Goal: Information Seeking & Learning: Learn about a topic

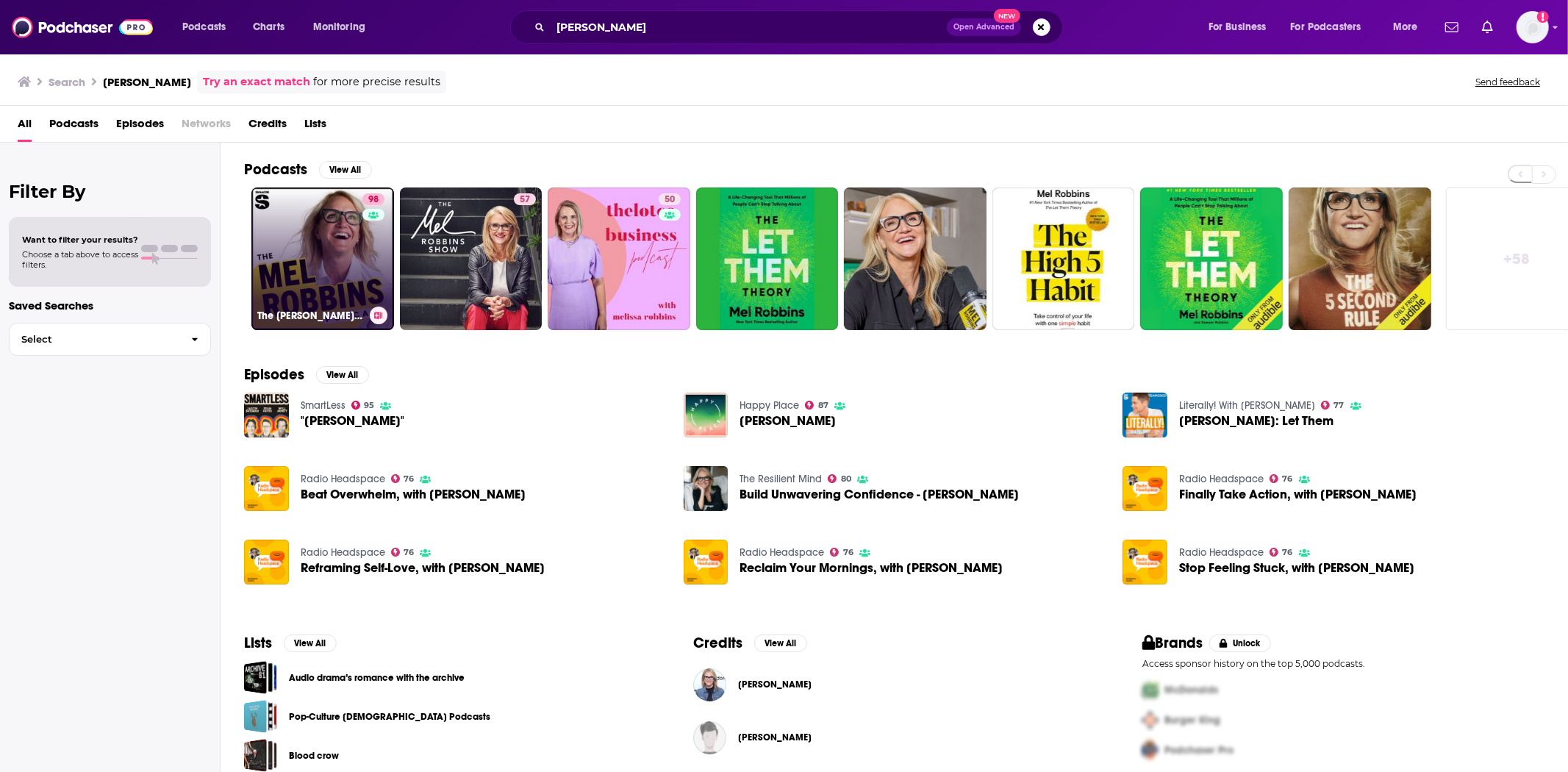
click at [328, 260] on link "98 The Mel Robbins Podcast" at bounding box center [322, 259] width 143 height 143
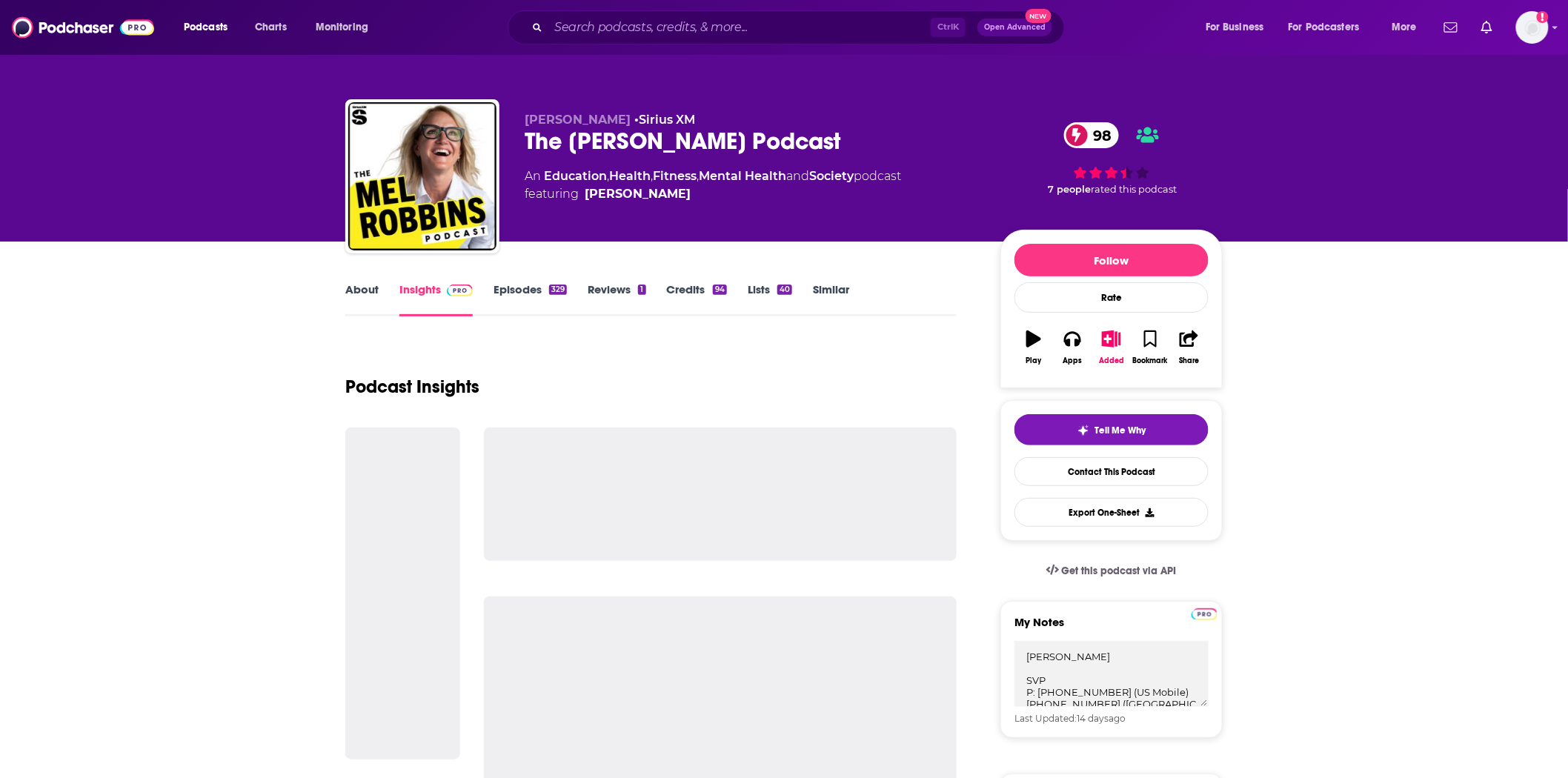
click at [550, 286] on div "329" at bounding box center [557, 289] width 17 height 10
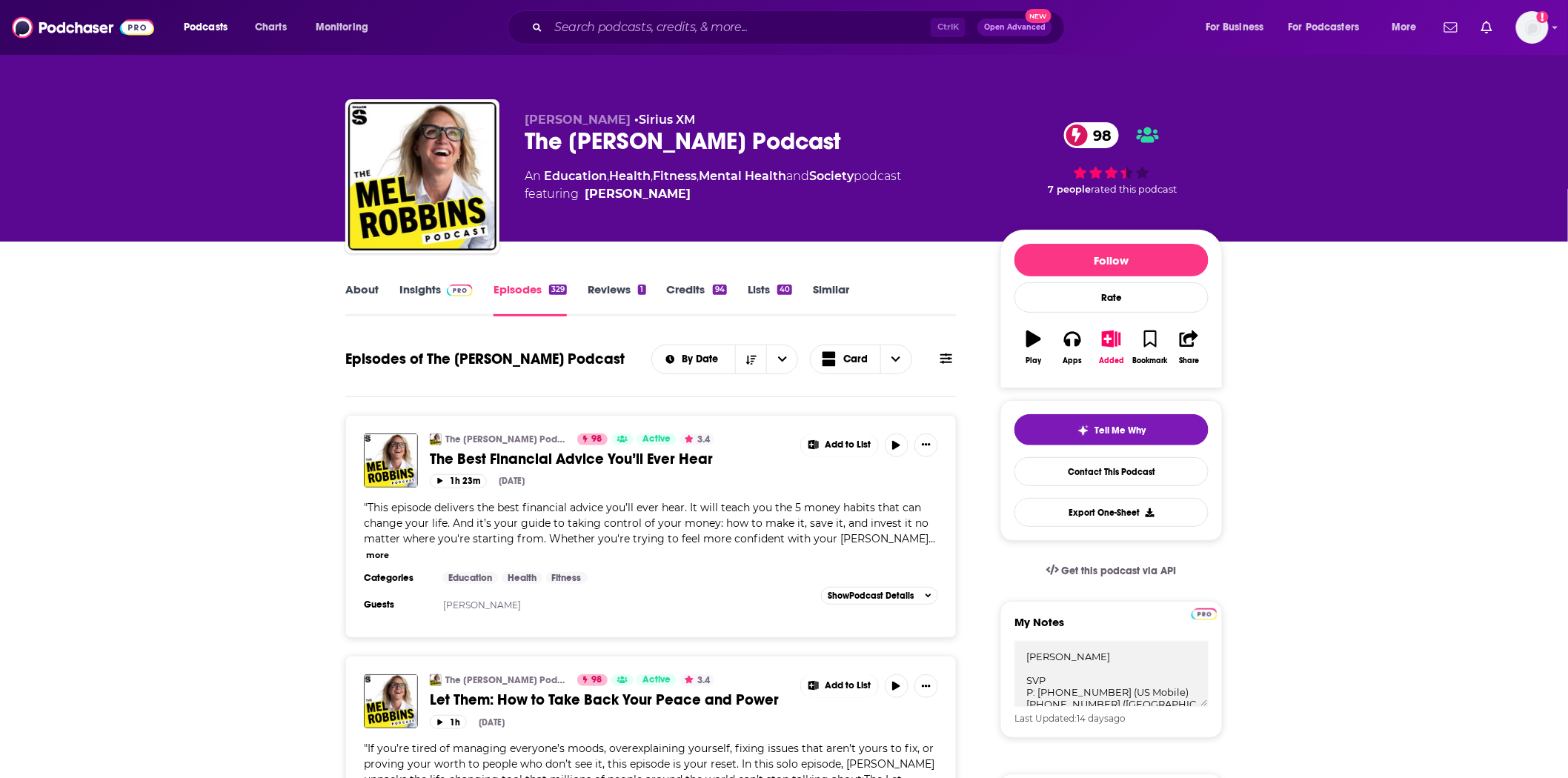
click at [536, 452] on span "The Best Financial Advice You’ll Ever Hear" at bounding box center [571, 459] width 283 height 18
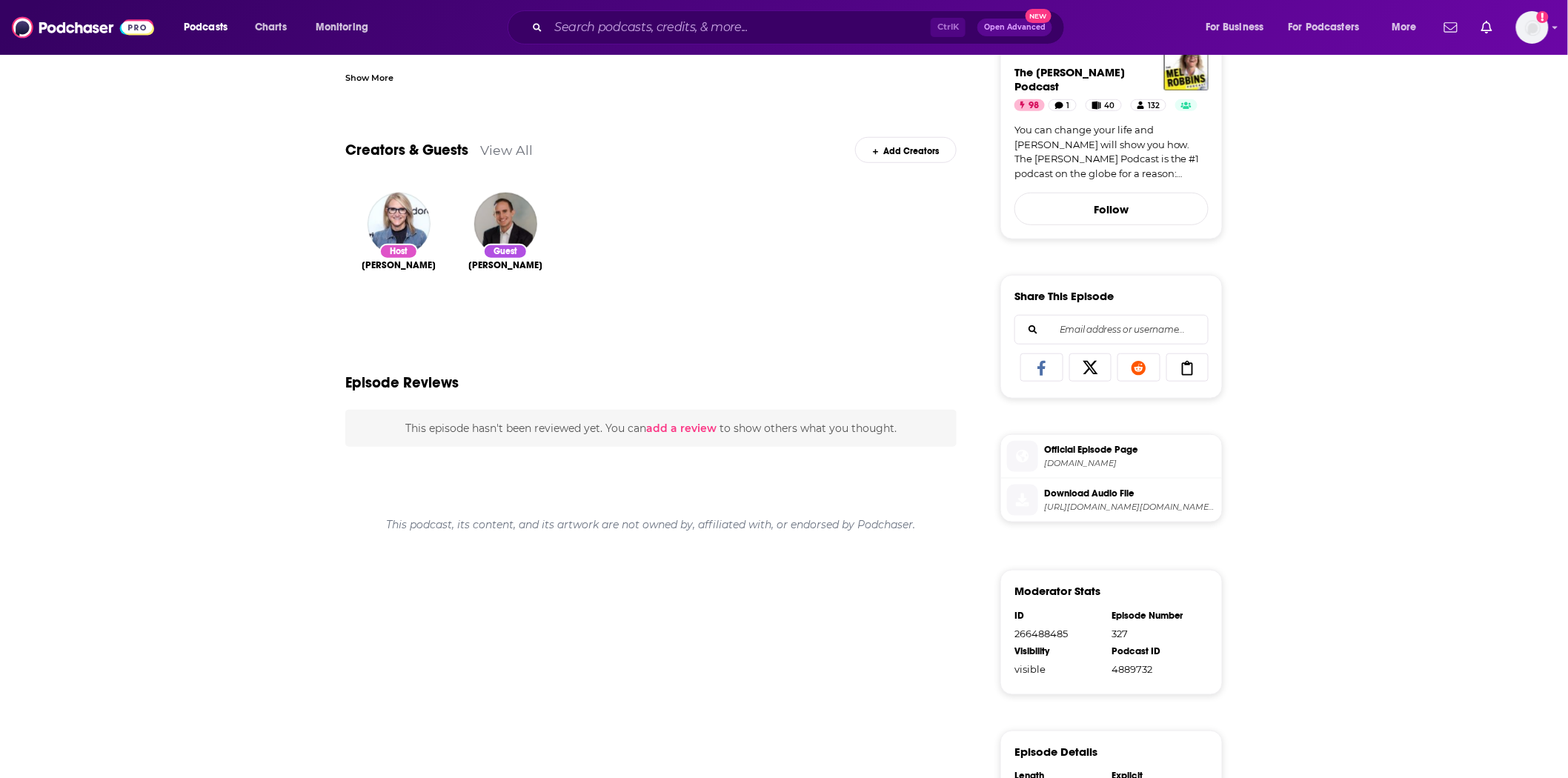
scroll to position [82, 0]
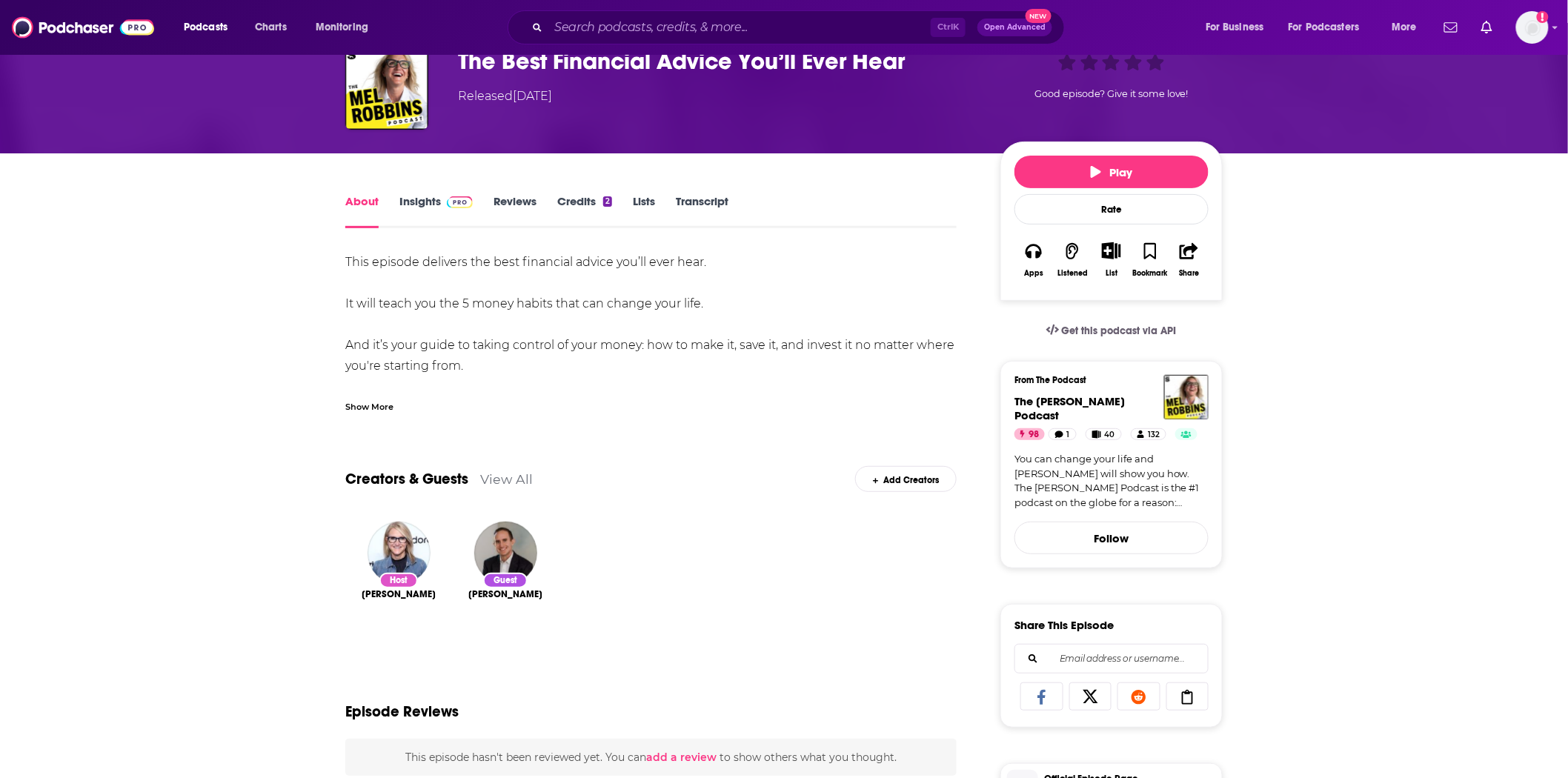
click at [719, 197] on link "Transcript" at bounding box center [703, 211] width 53 height 34
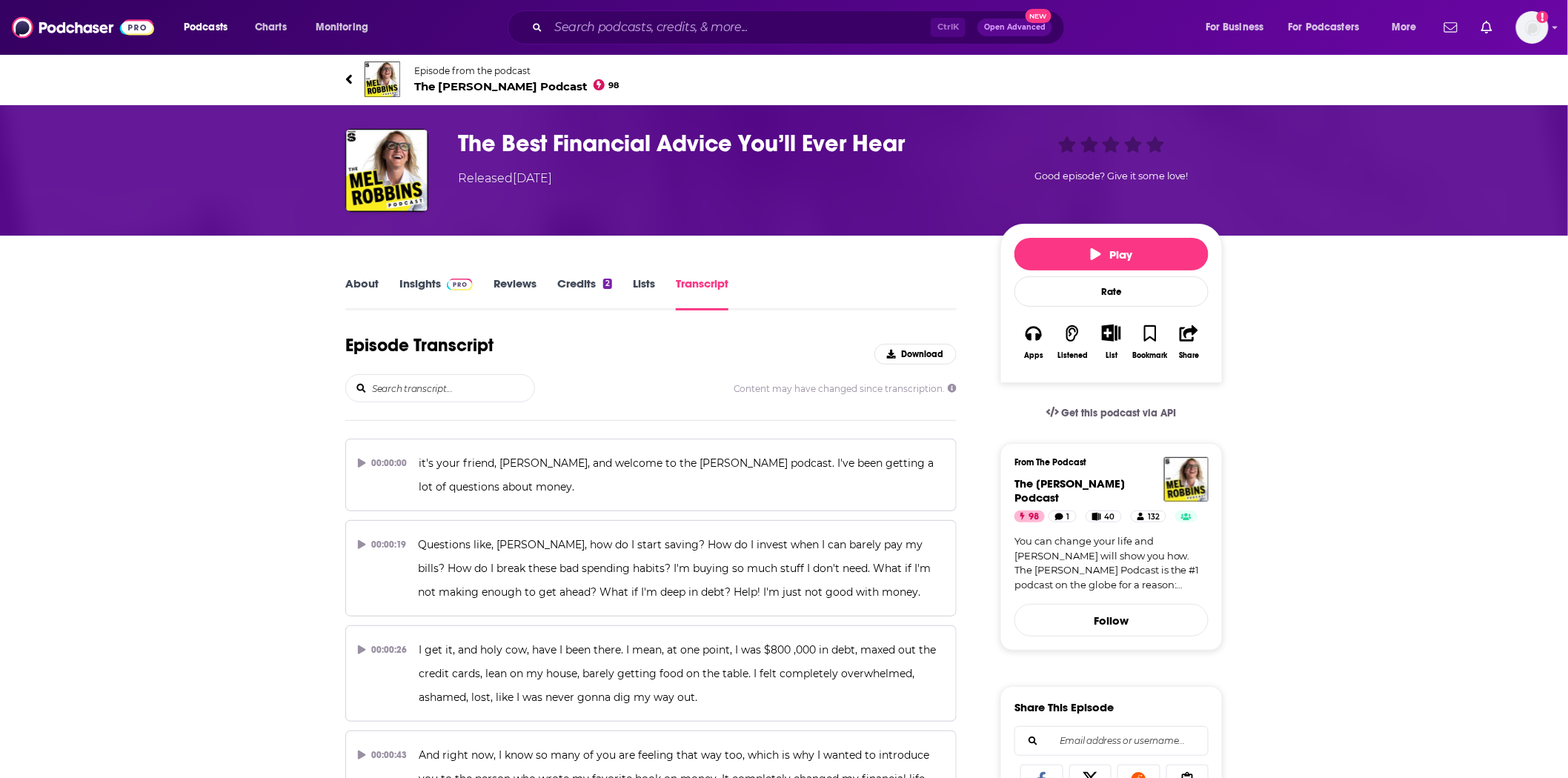
click at [494, 388] on input "search" at bounding box center [452, 388] width 164 height 27
click at [455, 391] on input "search" at bounding box center [452, 388] width 164 height 27
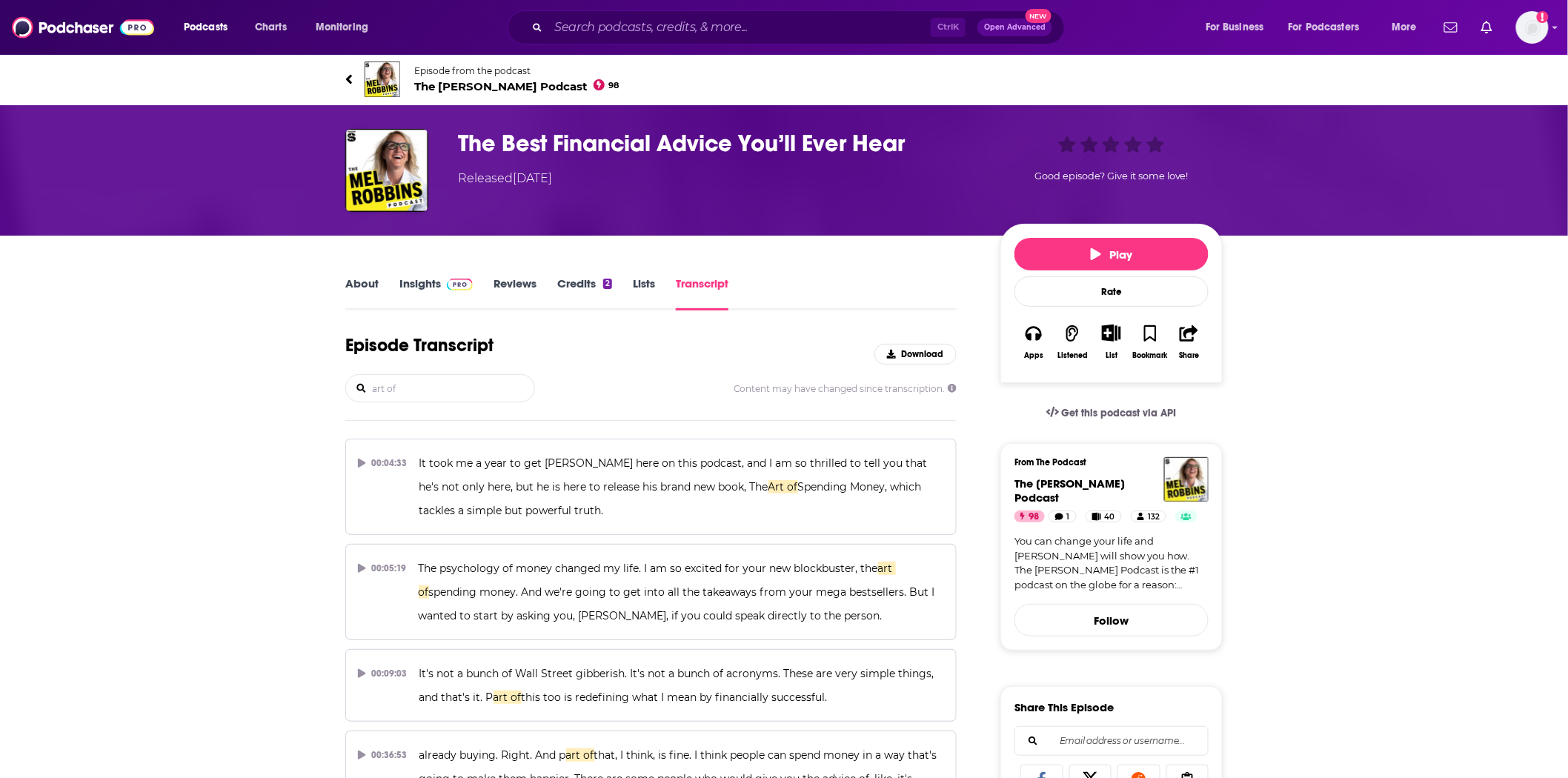
click at [454, 384] on input "art of" at bounding box center [452, 388] width 164 height 27
drag, startPoint x: 456, startPoint y: 384, endPoint x: 326, endPoint y: 380, distance: 130.1
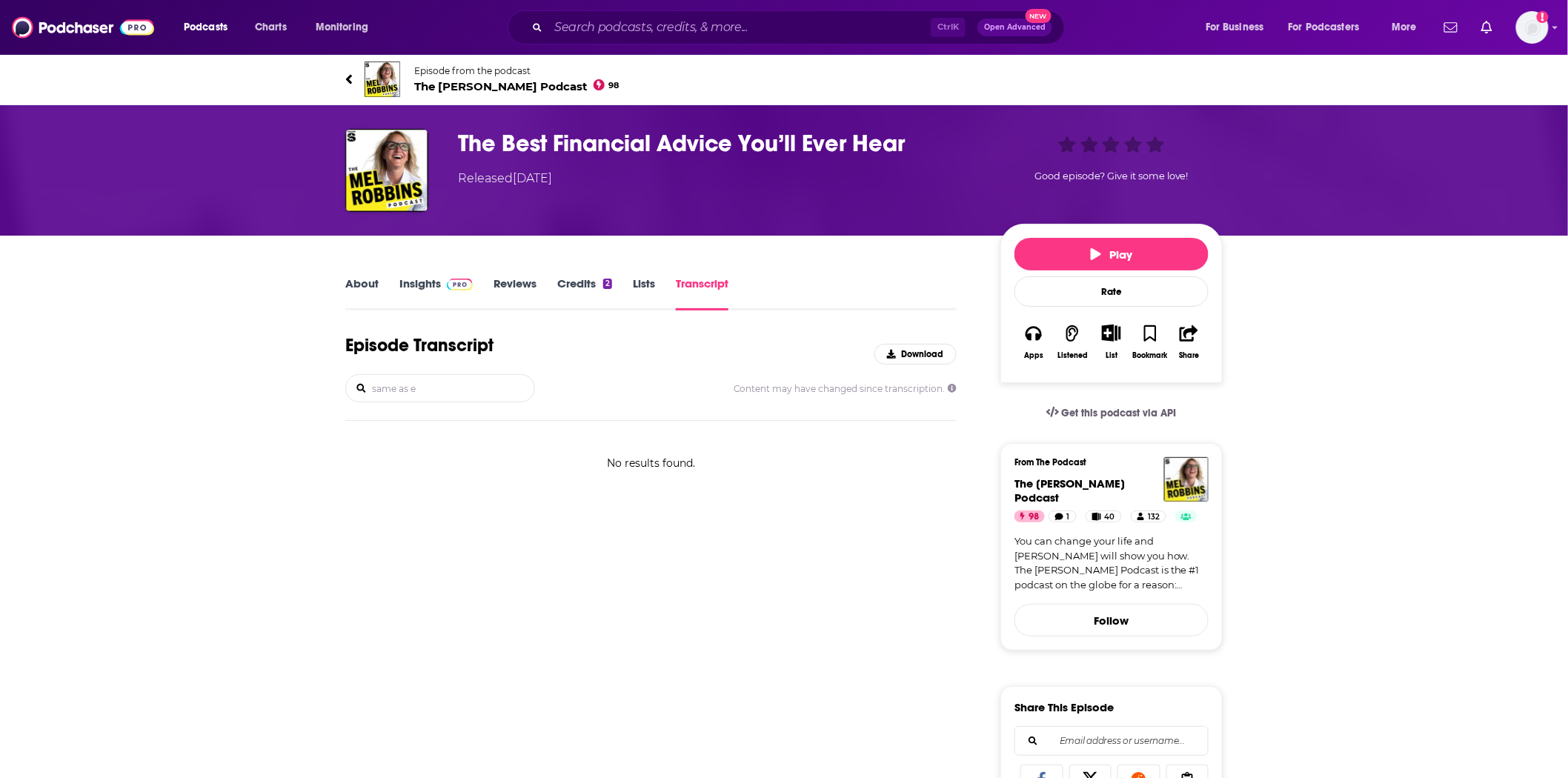
type input "same as e"
click at [437, 279] on link "Insights" at bounding box center [436, 293] width 73 height 34
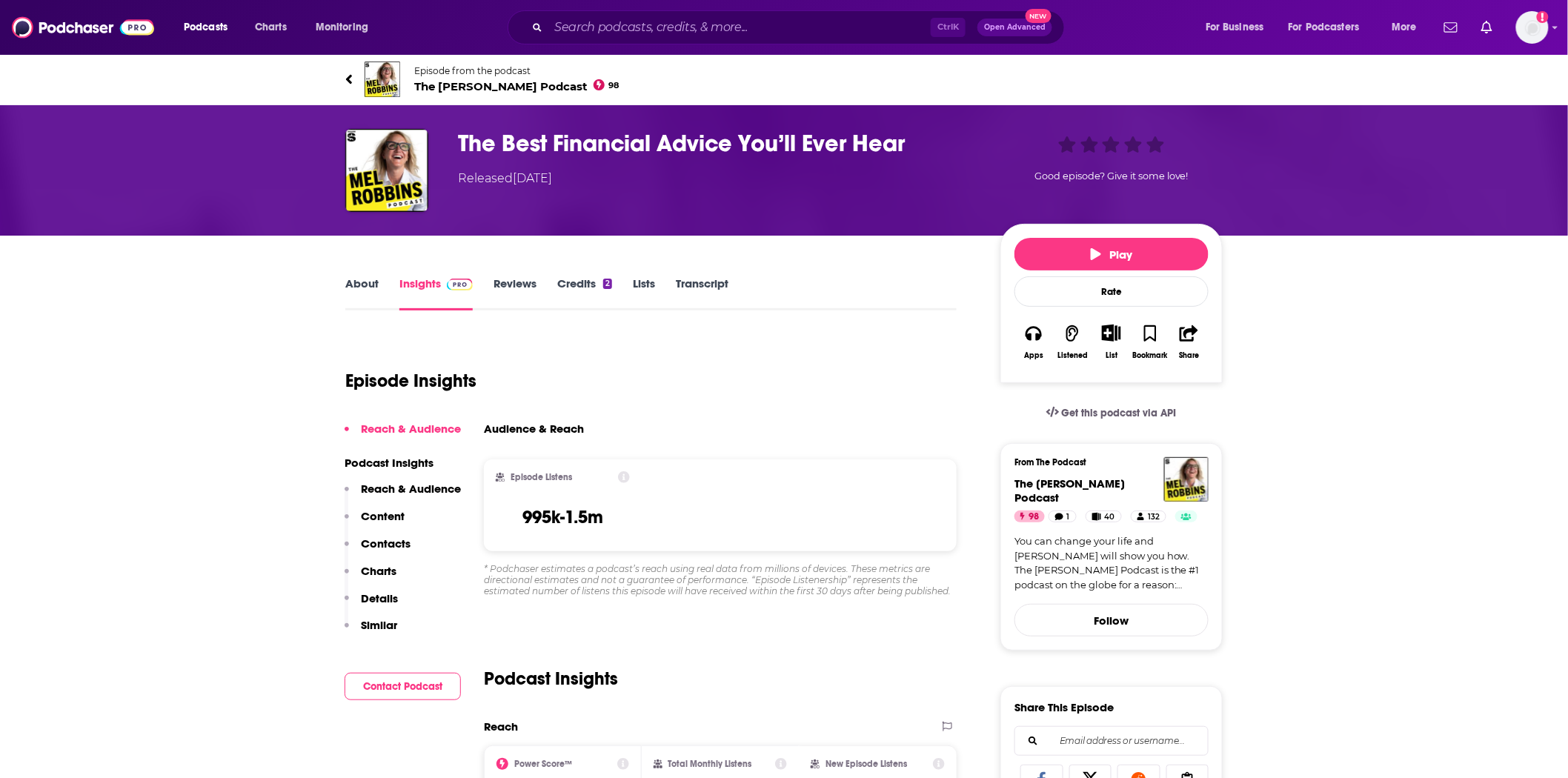
click at [352, 285] on link "About" at bounding box center [361, 293] width 33 height 34
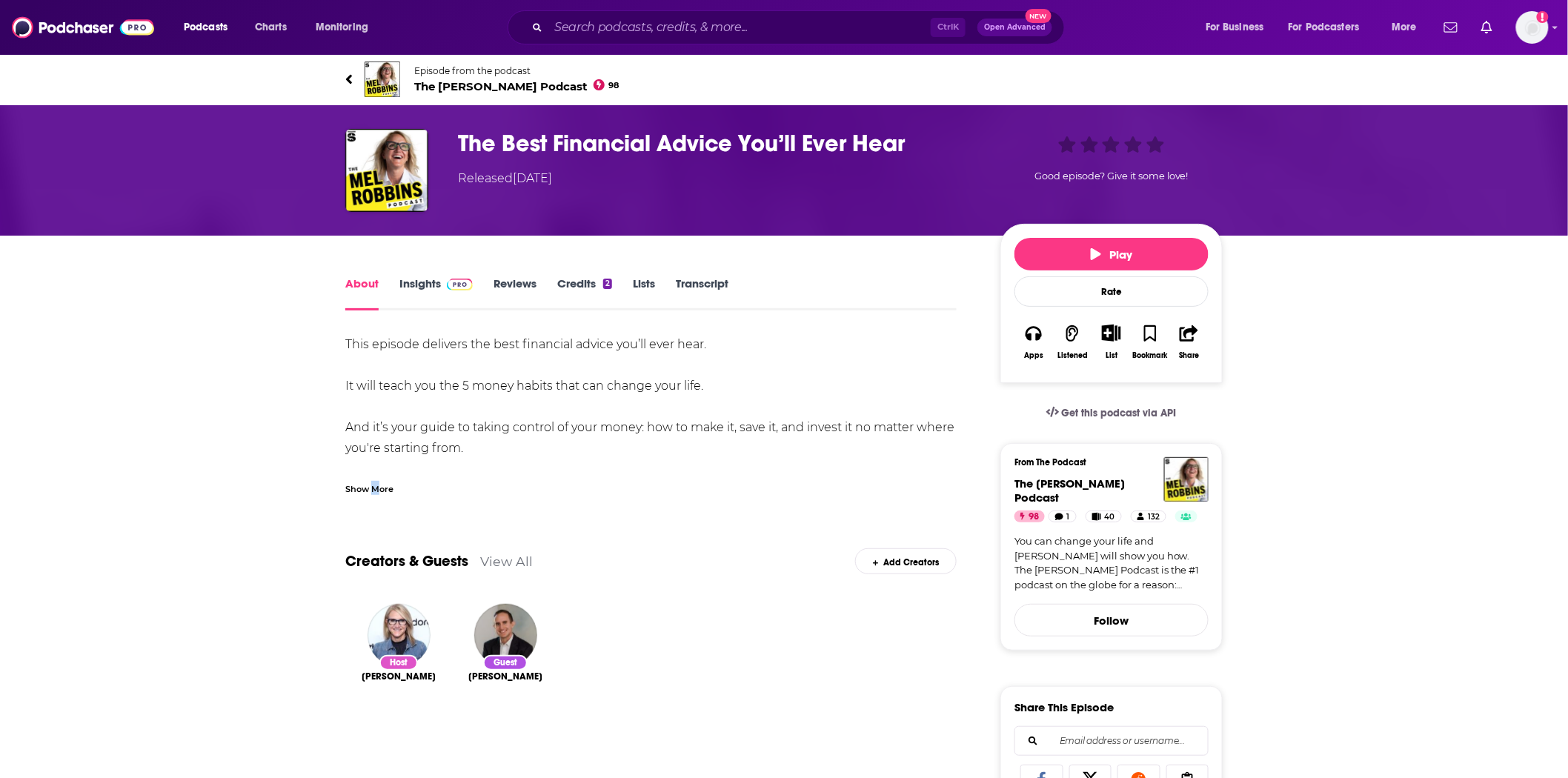
click at [376, 484] on div "Show More" at bounding box center [369, 488] width 48 height 14
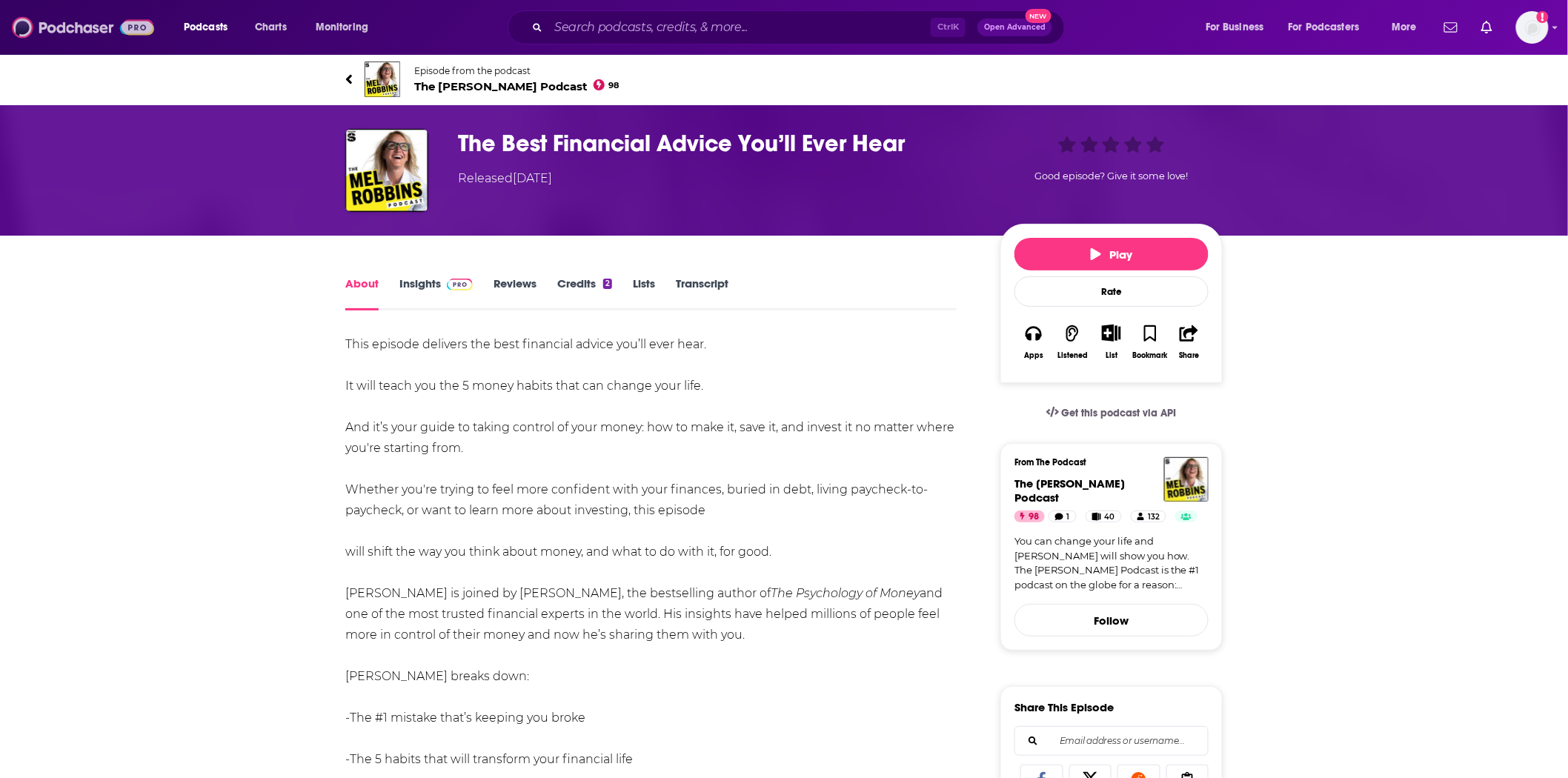
click at [103, 17] on img at bounding box center [82, 27] width 142 height 28
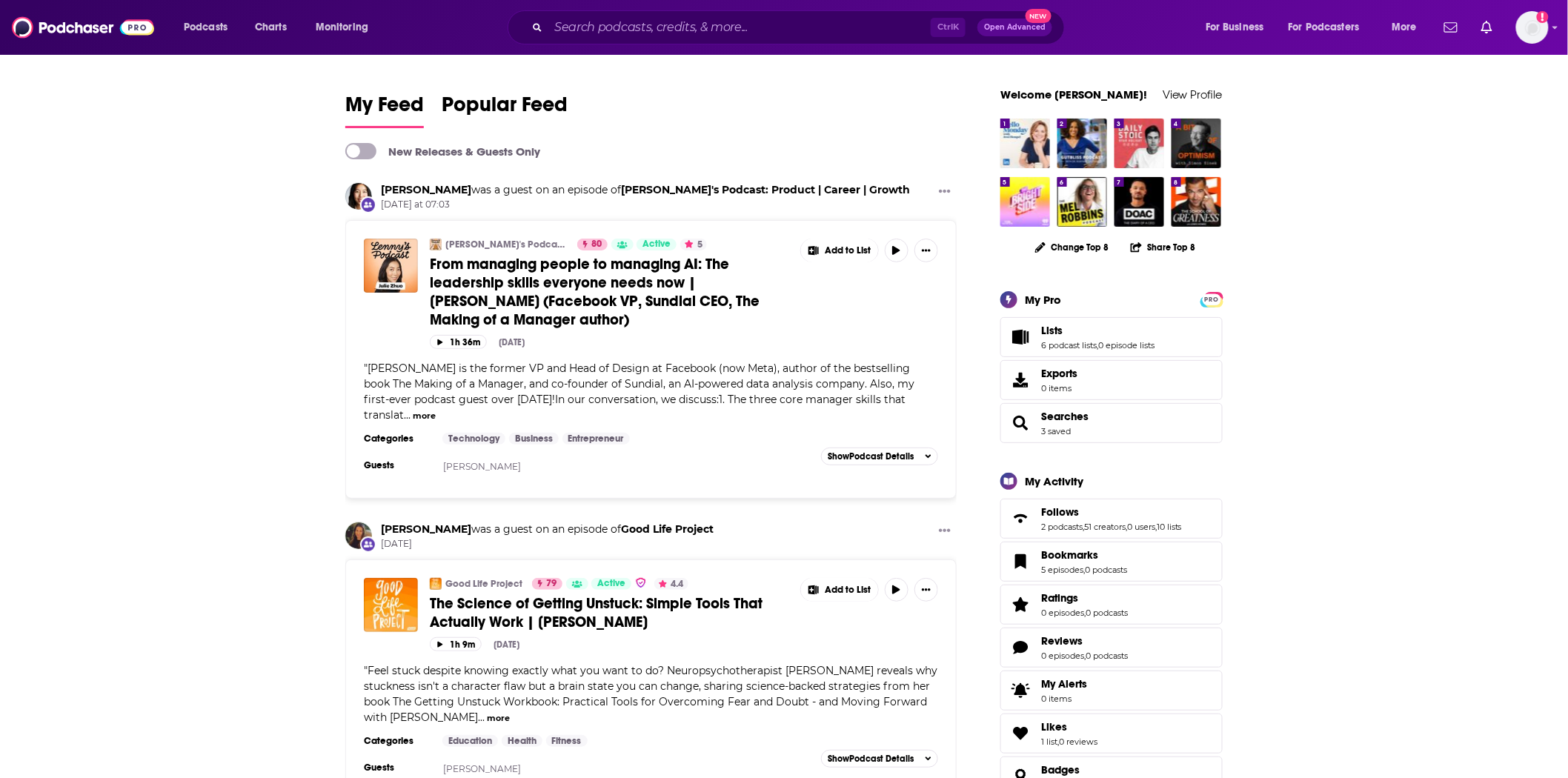
click at [600, 264] on span "From managing people to managing AI: The leadership skills everyone needs now |…" at bounding box center [595, 292] width 329 height 74
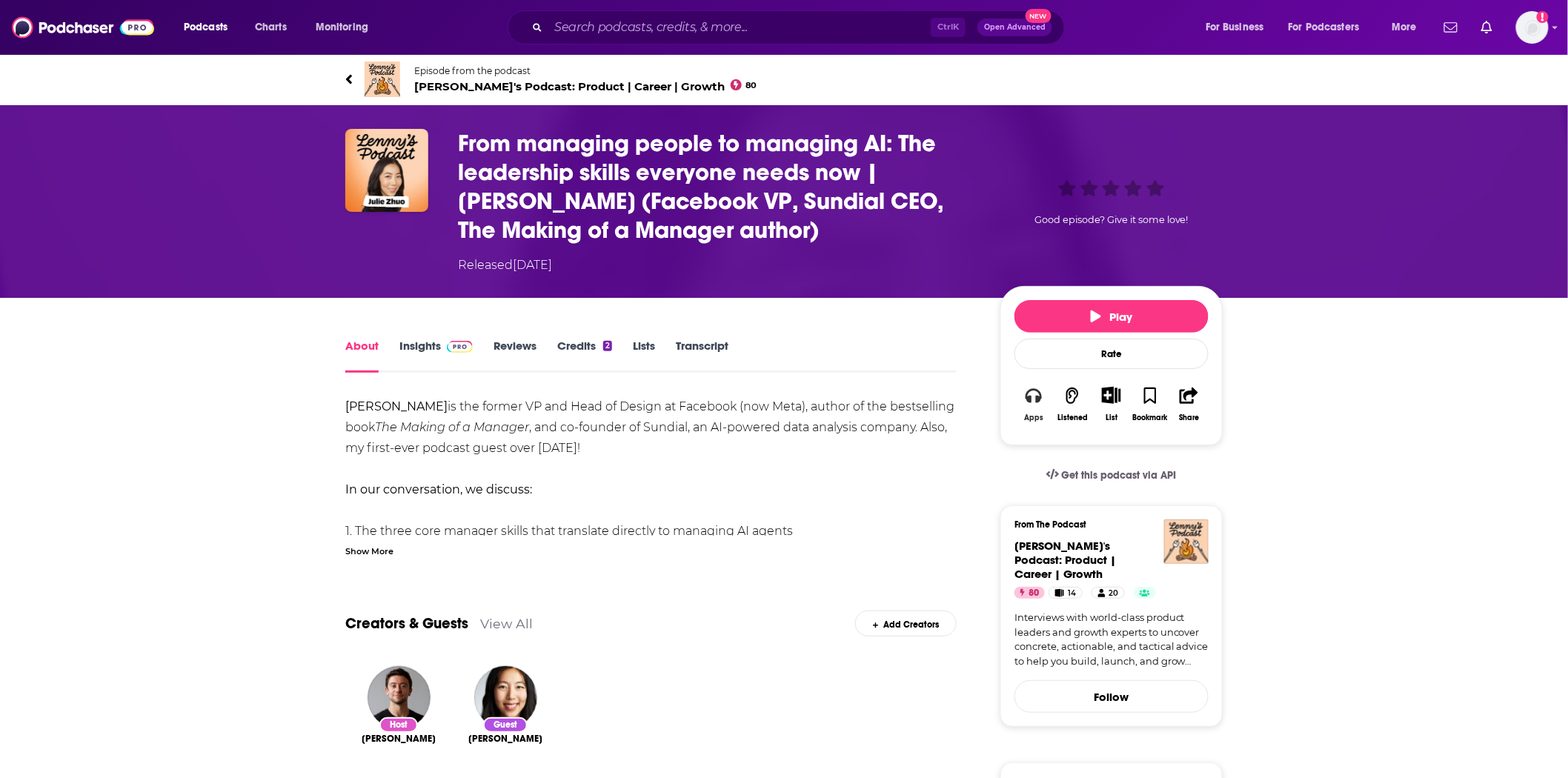
click at [1036, 404] on icon "button" at bounding box center [1034, 396] width 16 height 16
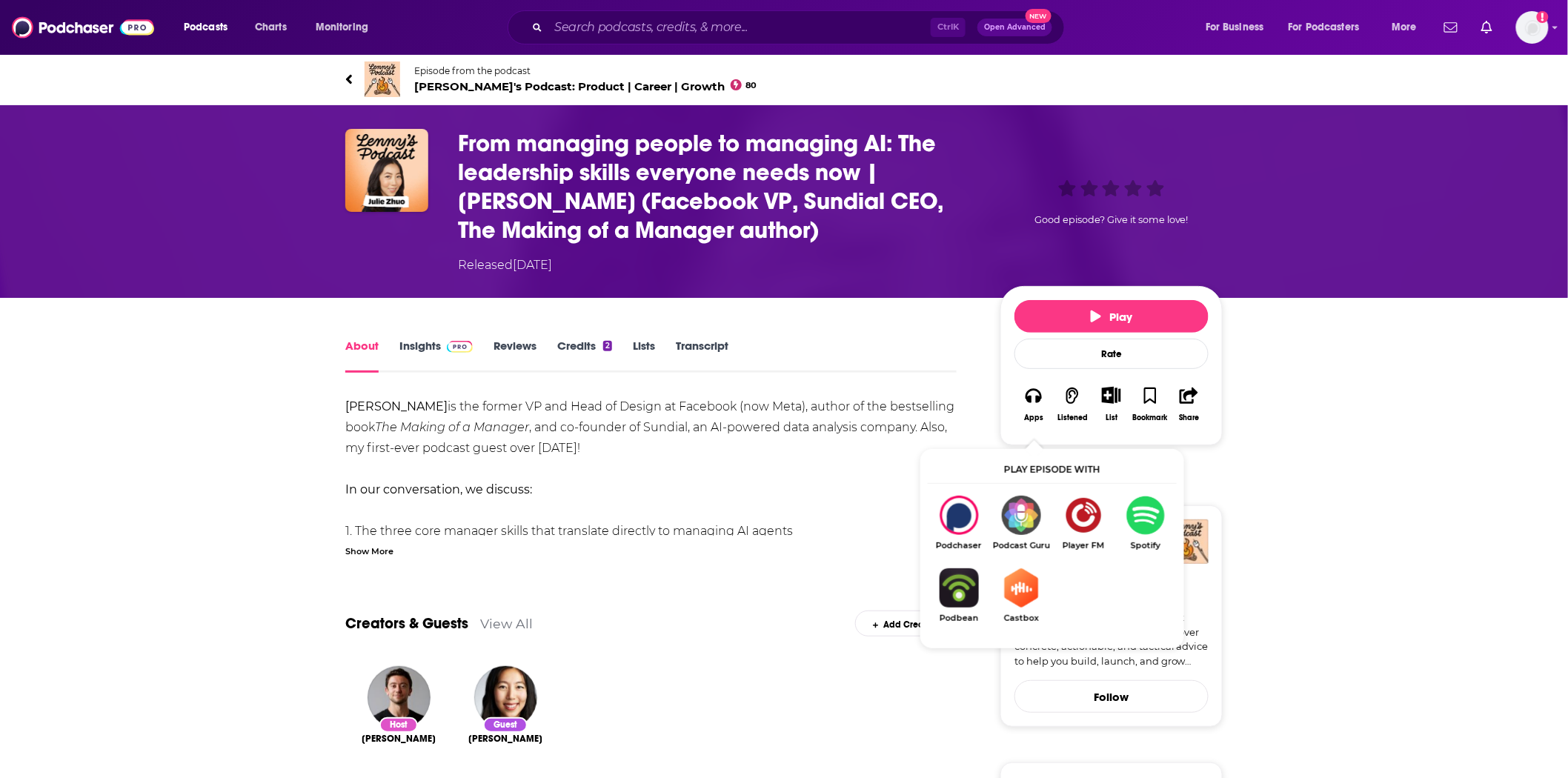
click at [548, 86] on span "[PERSON_NAME]'s Podcast: Product | Career | Growth 80" at bounding box center [585, 86] width 343 height 14
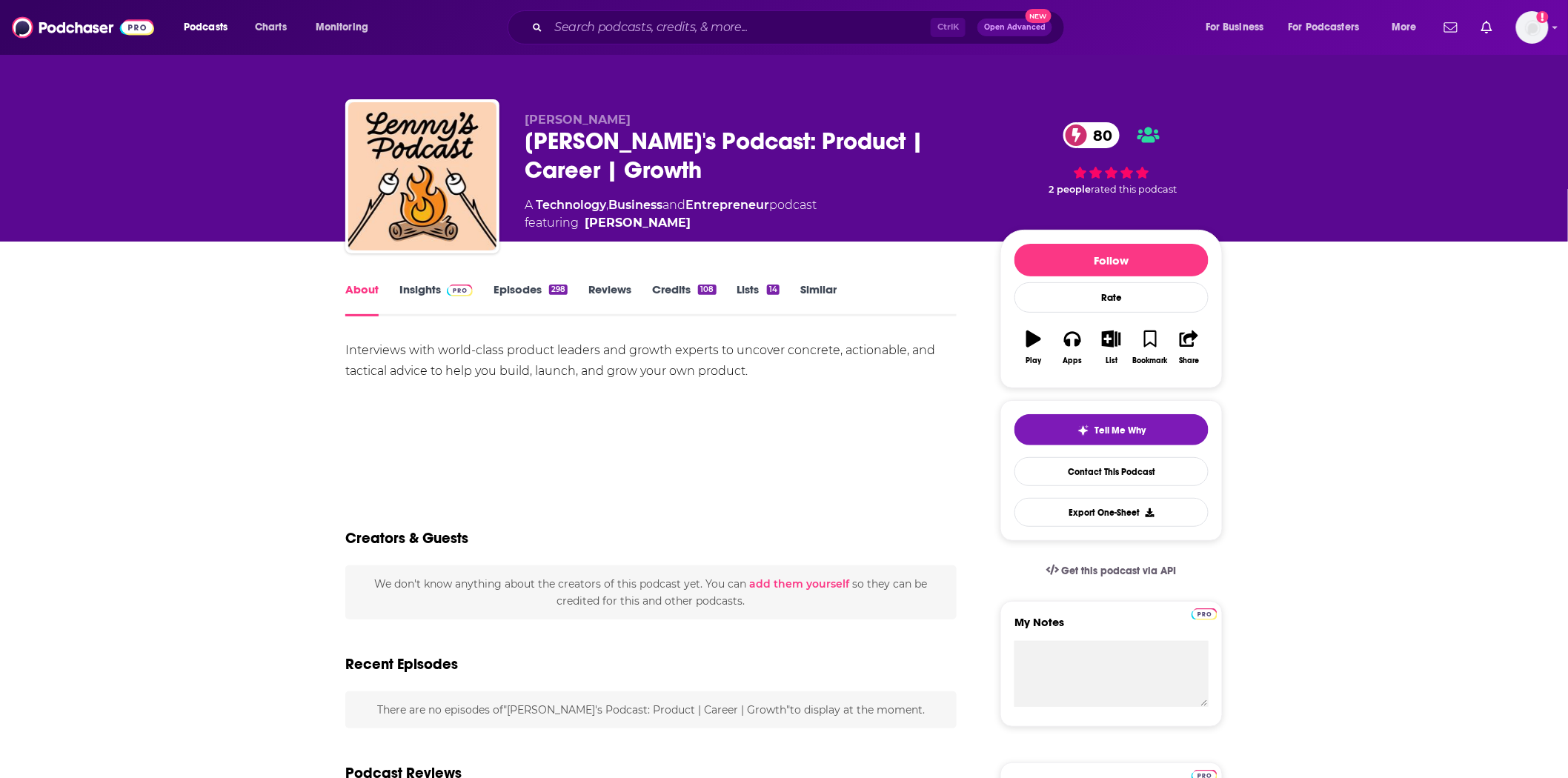
click at [454, 297] on link "Insights" at bounding box center [436, 299] width 73 height 34
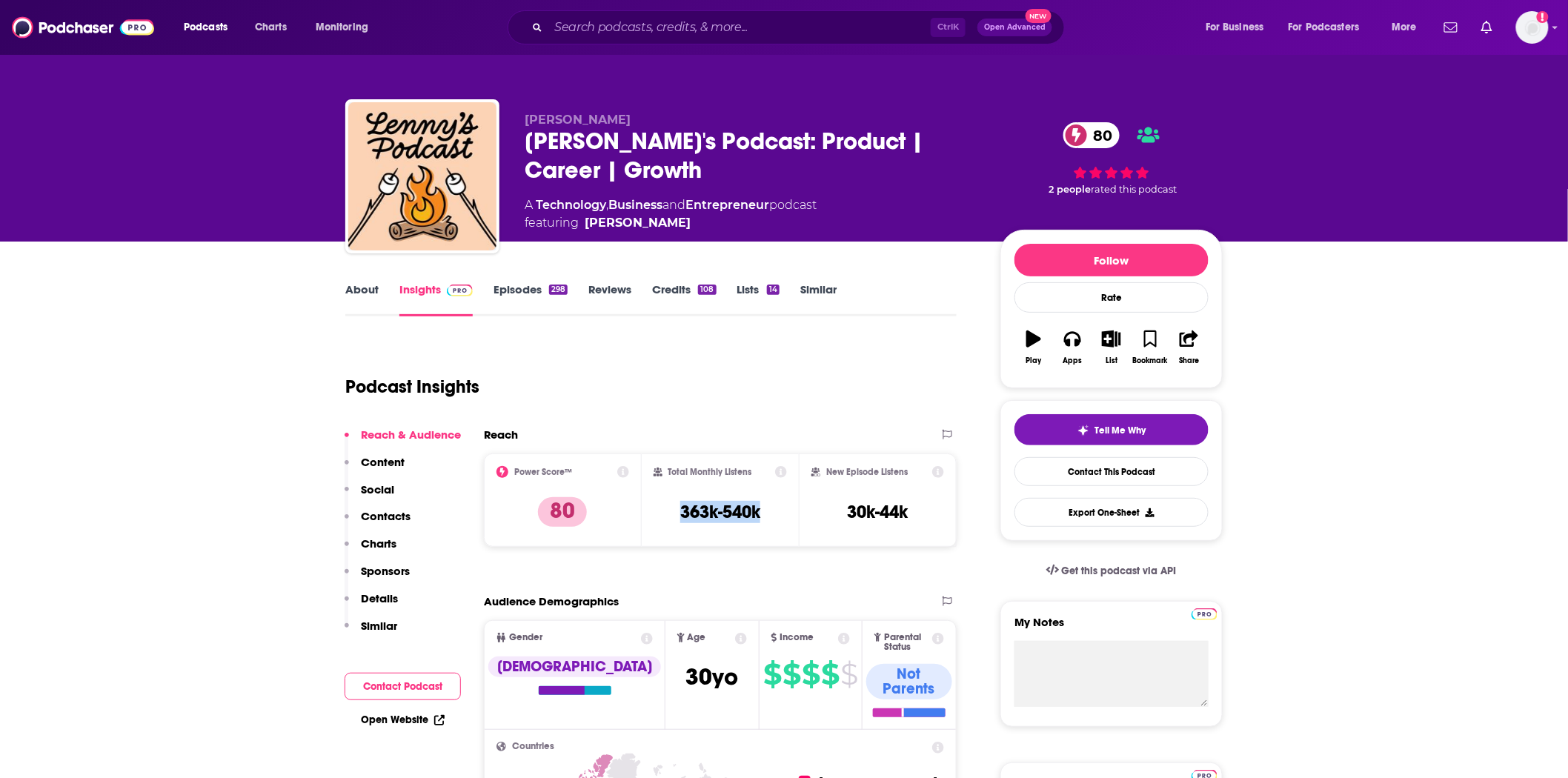
drag, startPoint x: 749, startPoint y: 509, endPoint x: 662, endPoint y: 510, distance: 87.0
click at [662, 510] on div "Total Monthly Listens 363k-540k" at bounding box center [720, 500] width 134 height 69
click at [532, 285] on link "Episodes 298" at bounding box center [530, 299] width 74 height 34
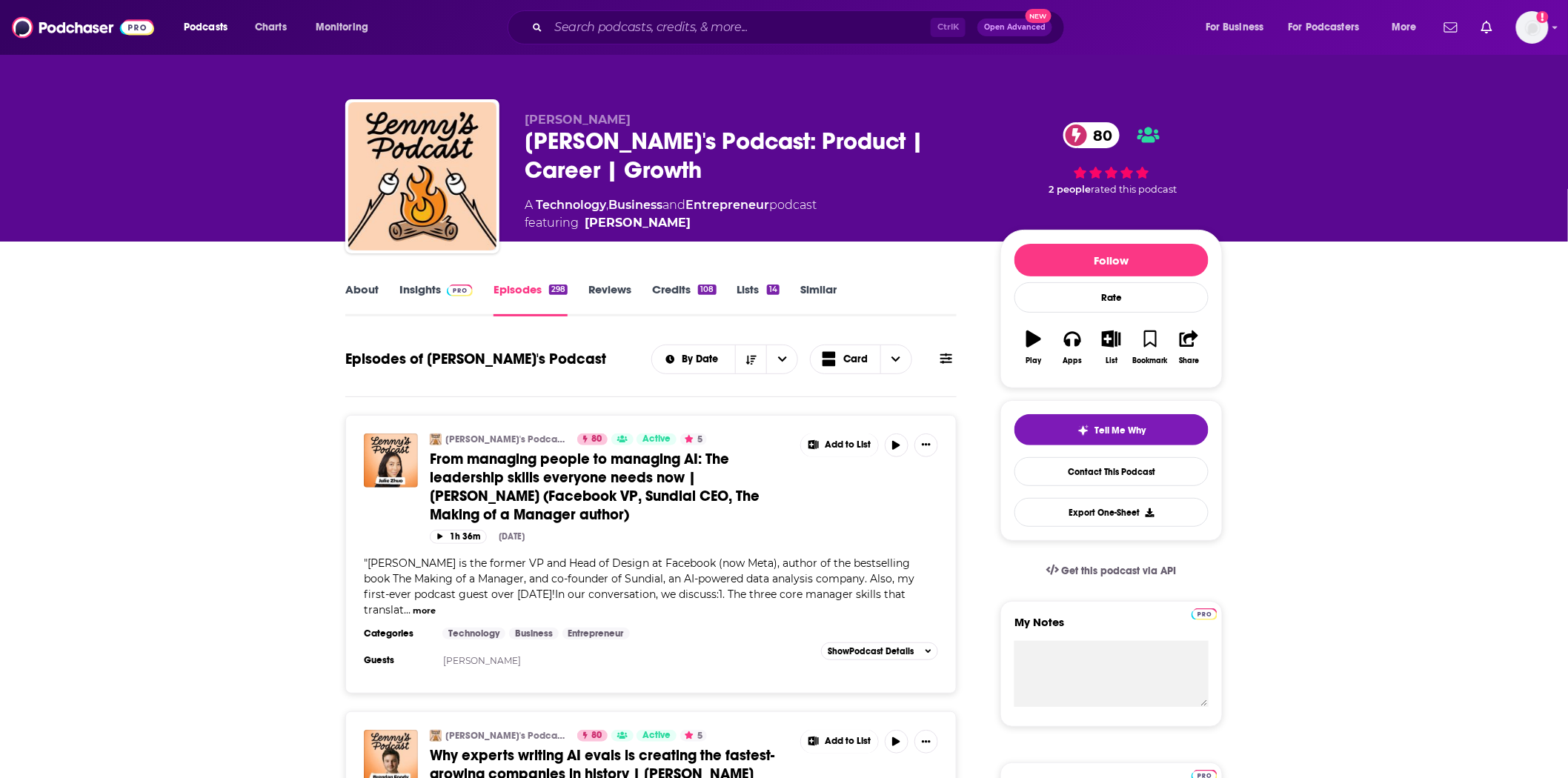
click at [571, 467] on span "From managing people to managing AI: The leadership skills everyone needs now |…" at bounding box center [595, 487] width 329 height 74
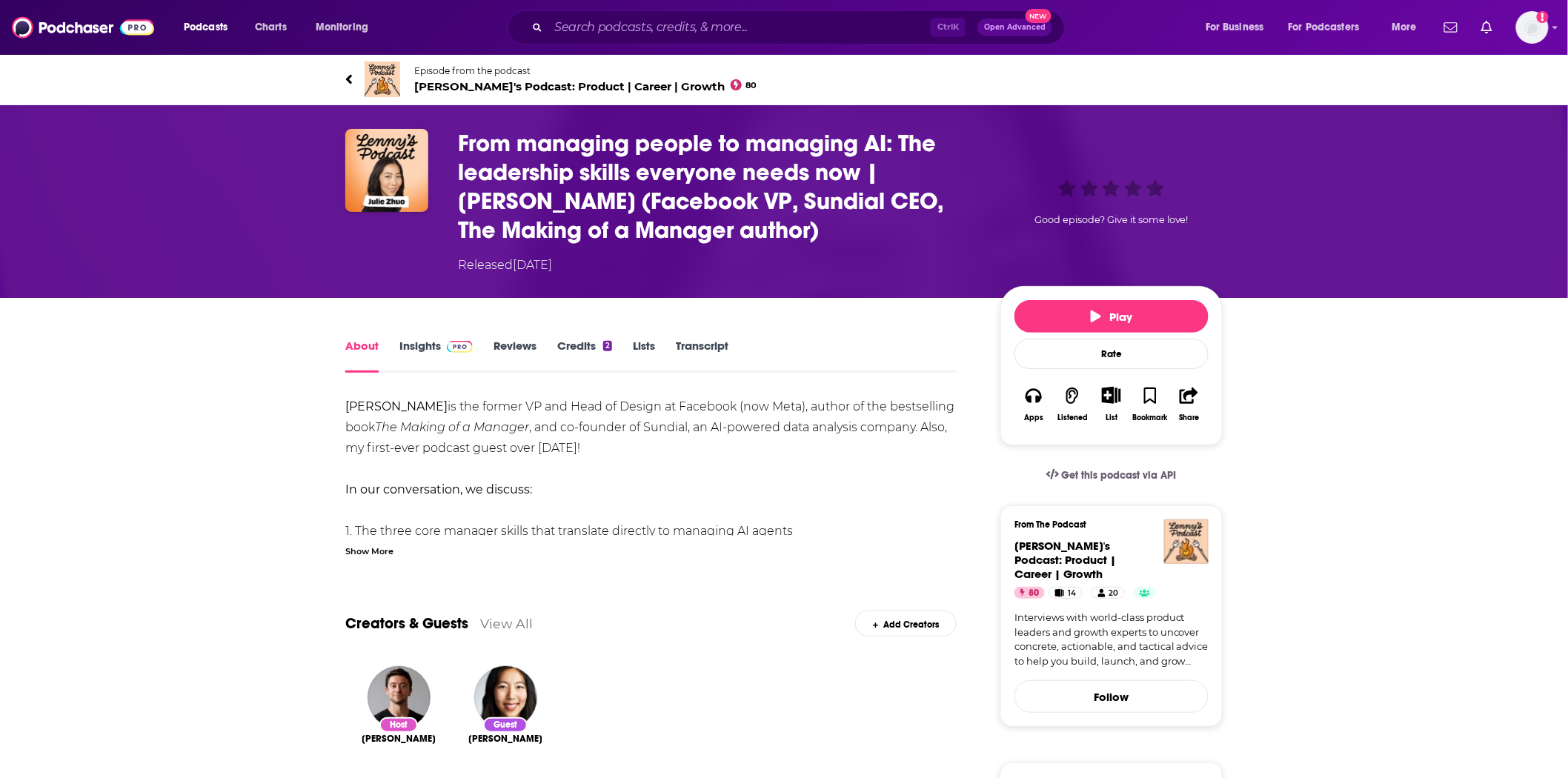
click at [693, 337] on div "About Insights Reviews Credits 2 Lists Transcript" at bounding box center [650, 355] width 611 height 37
click at [700, 339] on link "Transcript" at bounding box center [703, 355] width 53 height 34
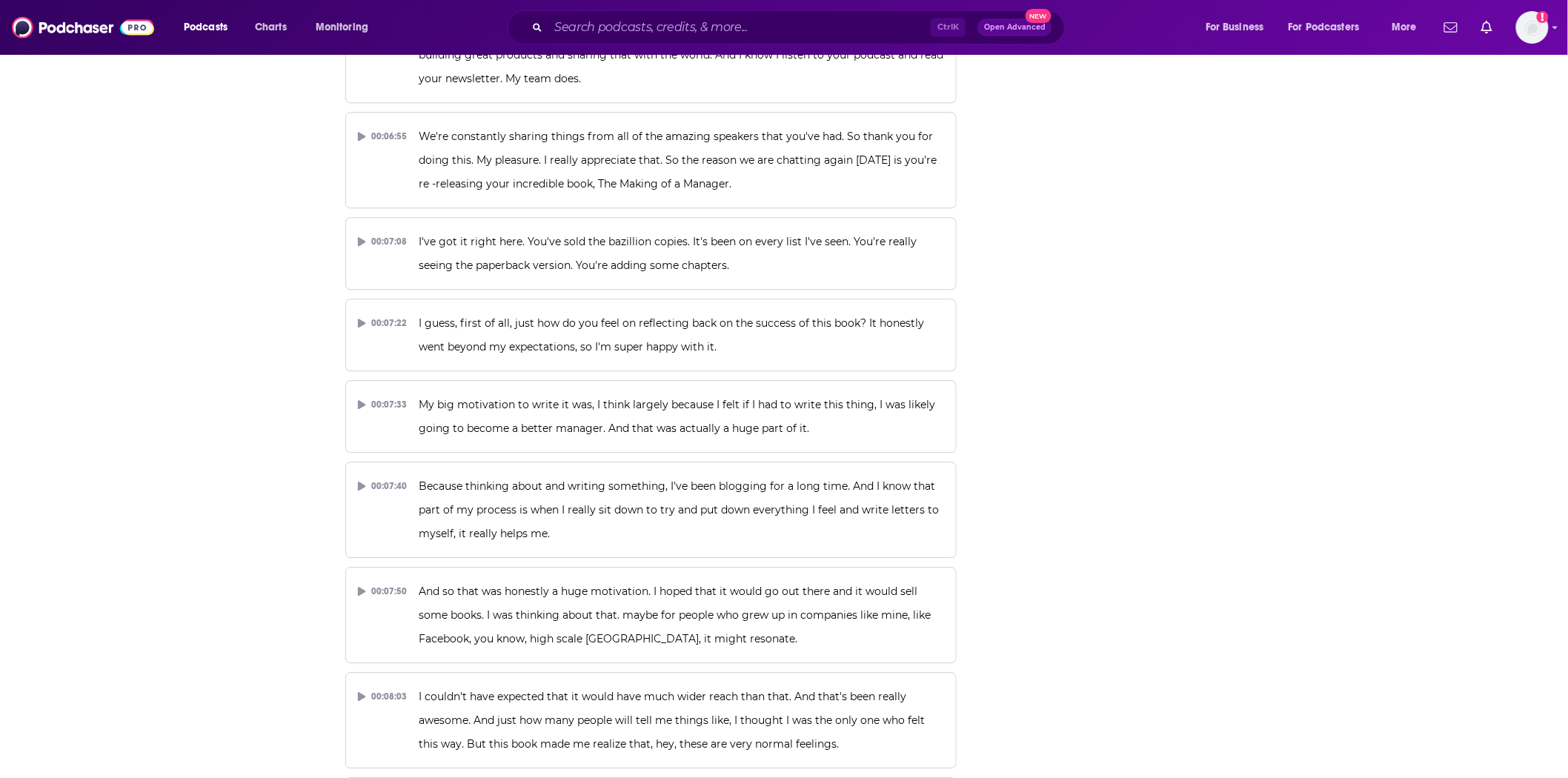
scroll to position [3953, 0]
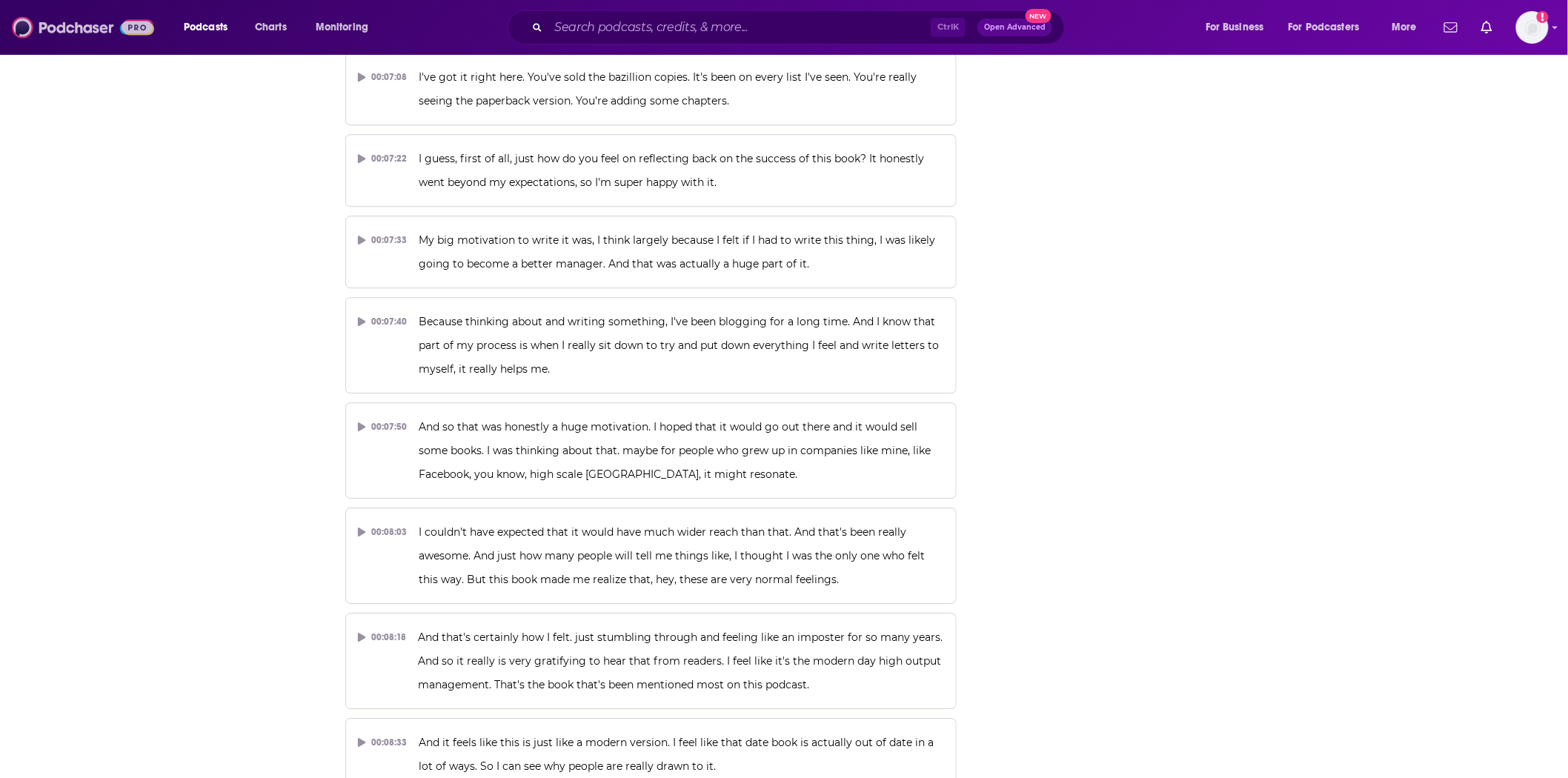
click at [33, 14] on img at bounding box center [82, 27] width 142 height 28
